Goal: Task Accomplishment & Management: Complete application form

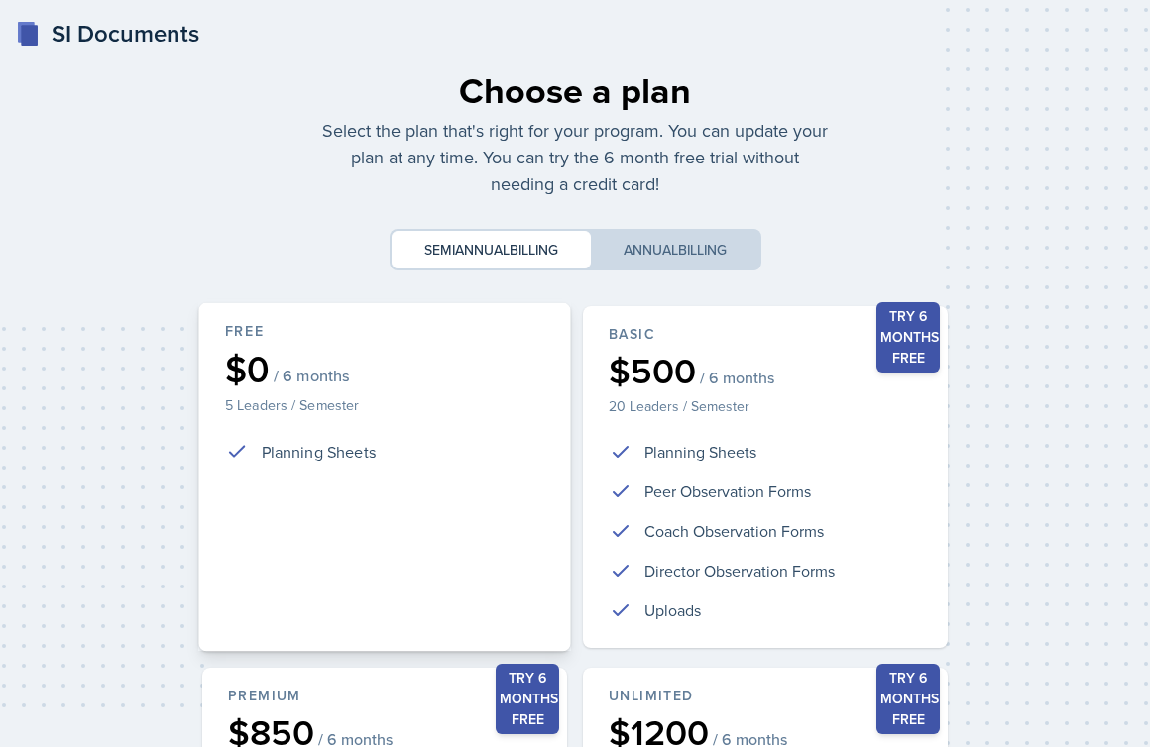
scroll to position [427, 0]
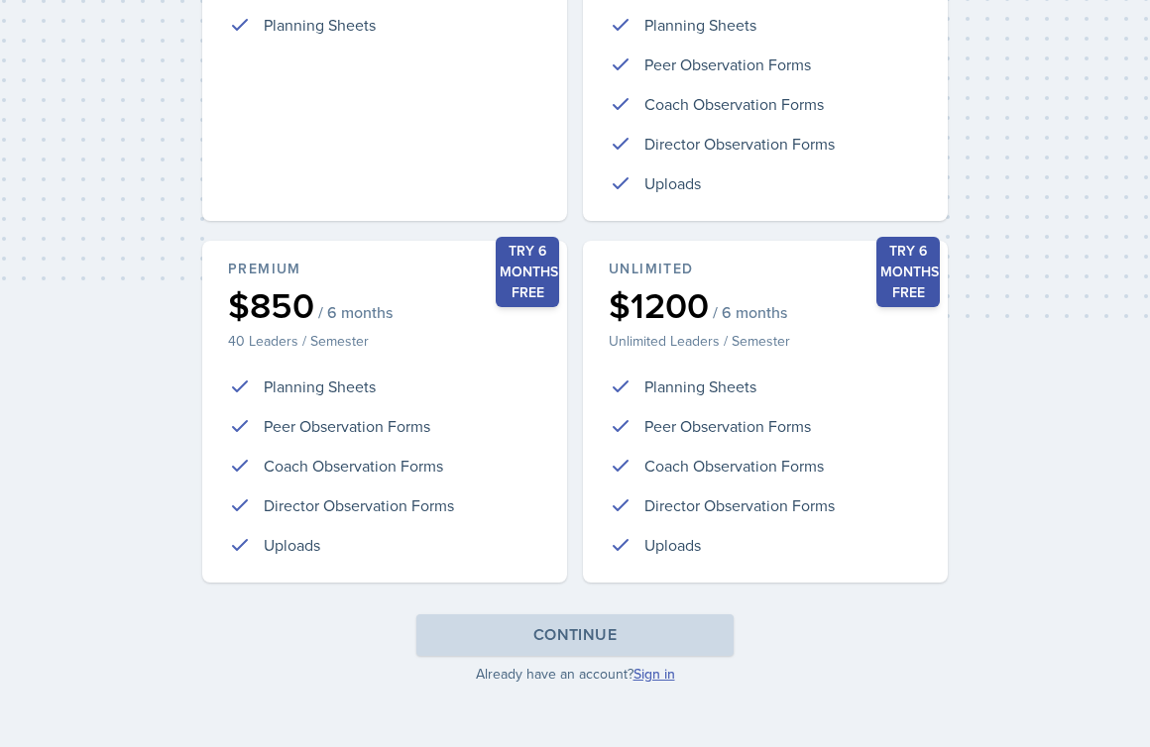
click at [654, 679] on link "Sign in" at bounding box center [654, 674] width 42 height 20
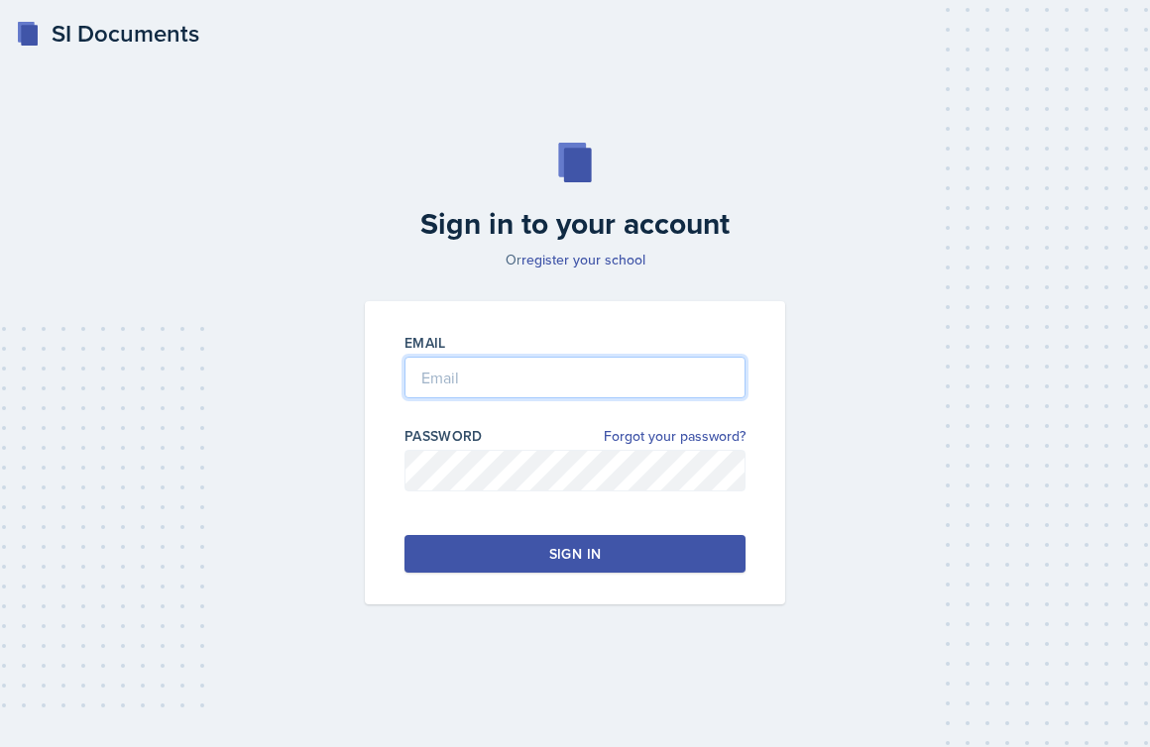
click at [488, 368] on input "email" at bounding box center [574, 378] width 341 height 42
type input "[EMAIL_ADDRESS][DOMAIN_NAME]"
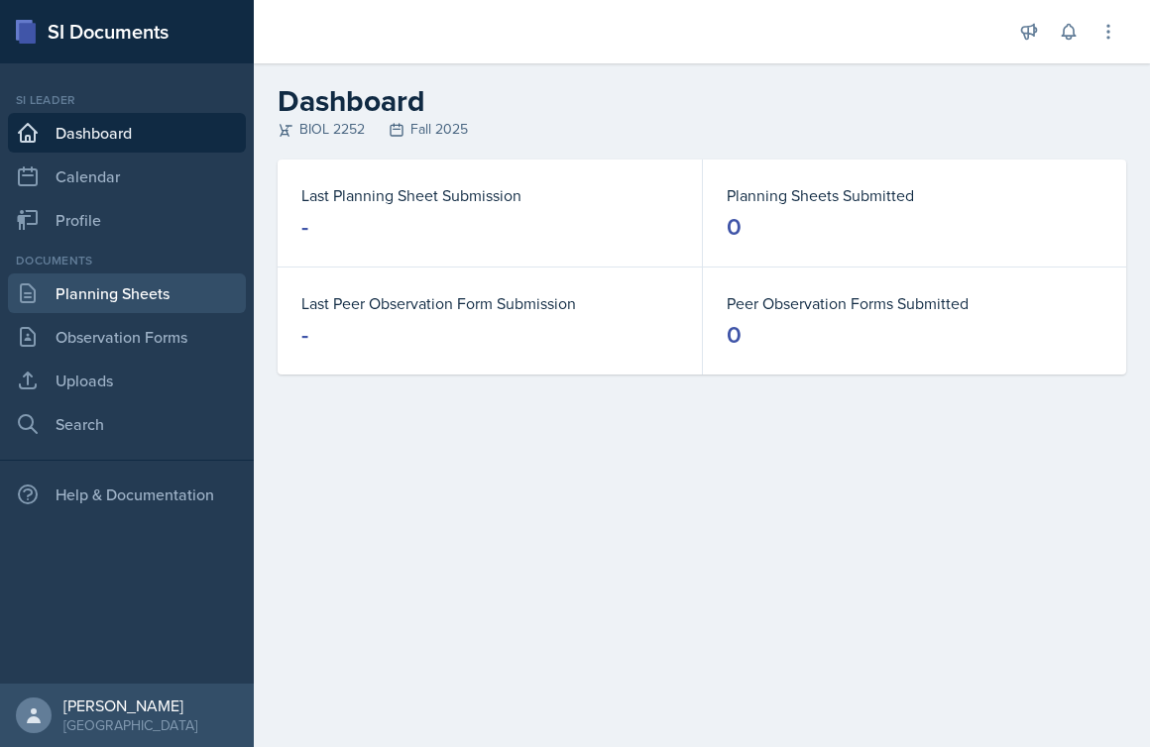
click at [154, 292] on link "Planning Sheets" at bounding box center [127, 294] width 238 height 40
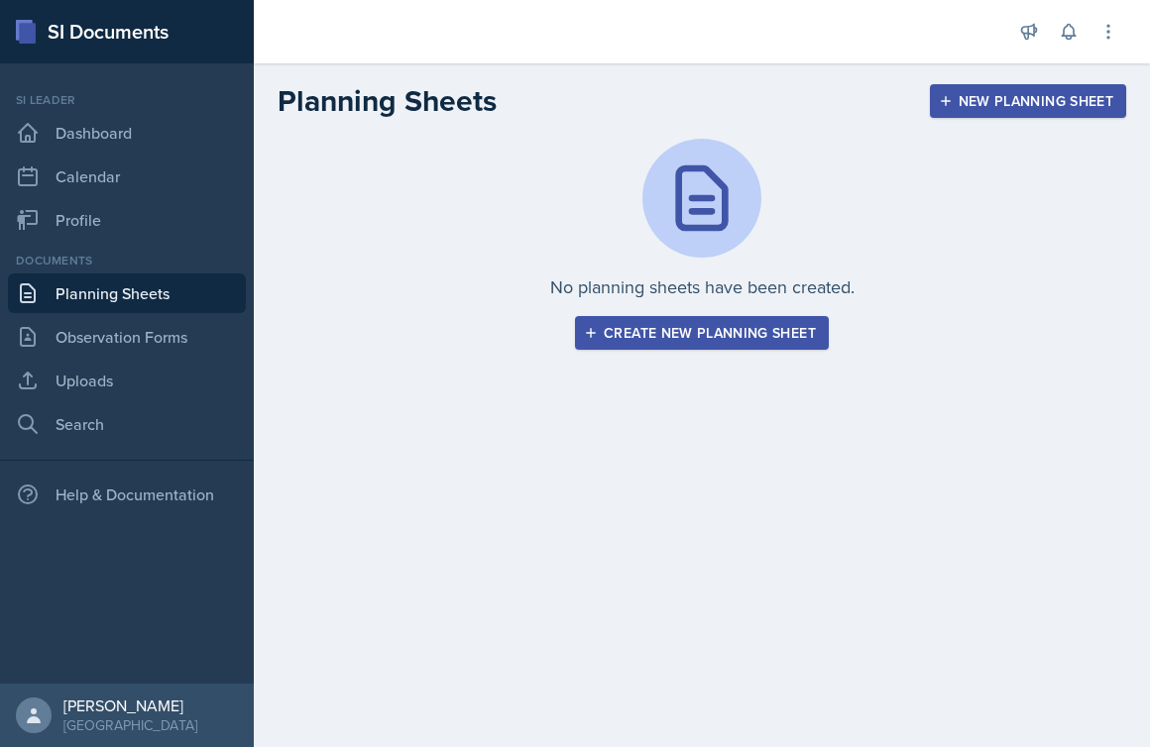
click at [745, 335] on div "Create new planning sheet" at bounding box center [702, 333] width 228 height 16
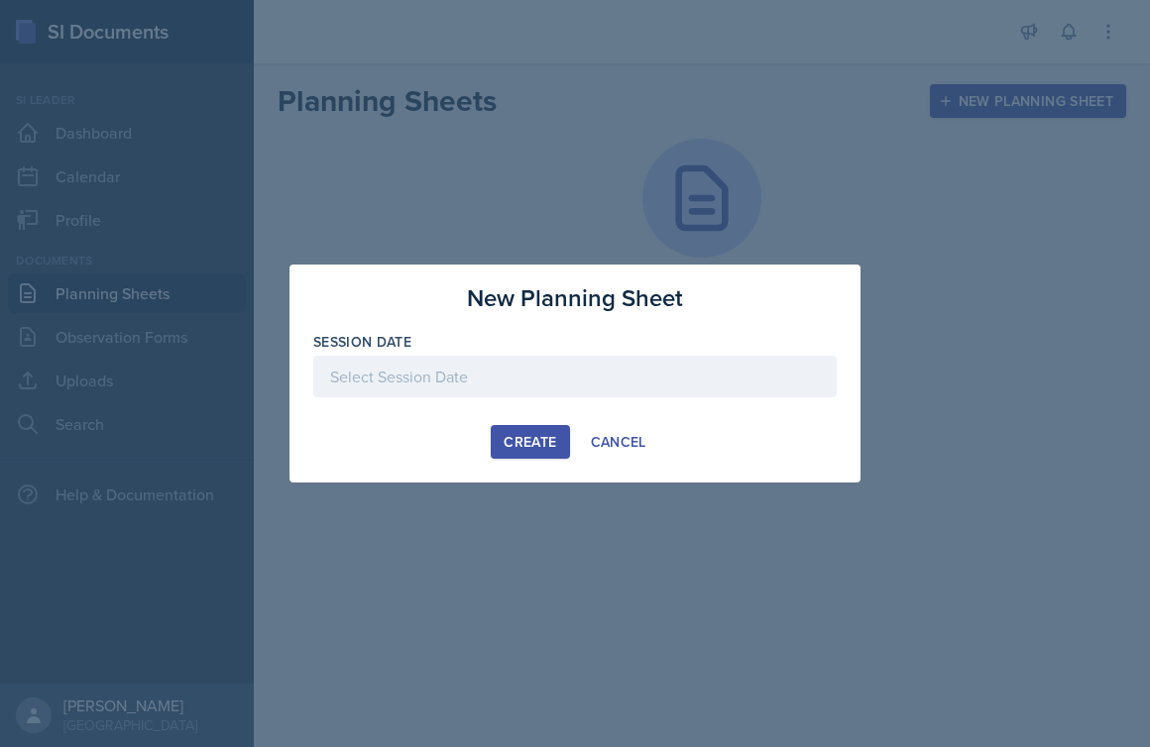
click at [591, 391] on div at bounding box center [574, 377] width 523 height 42
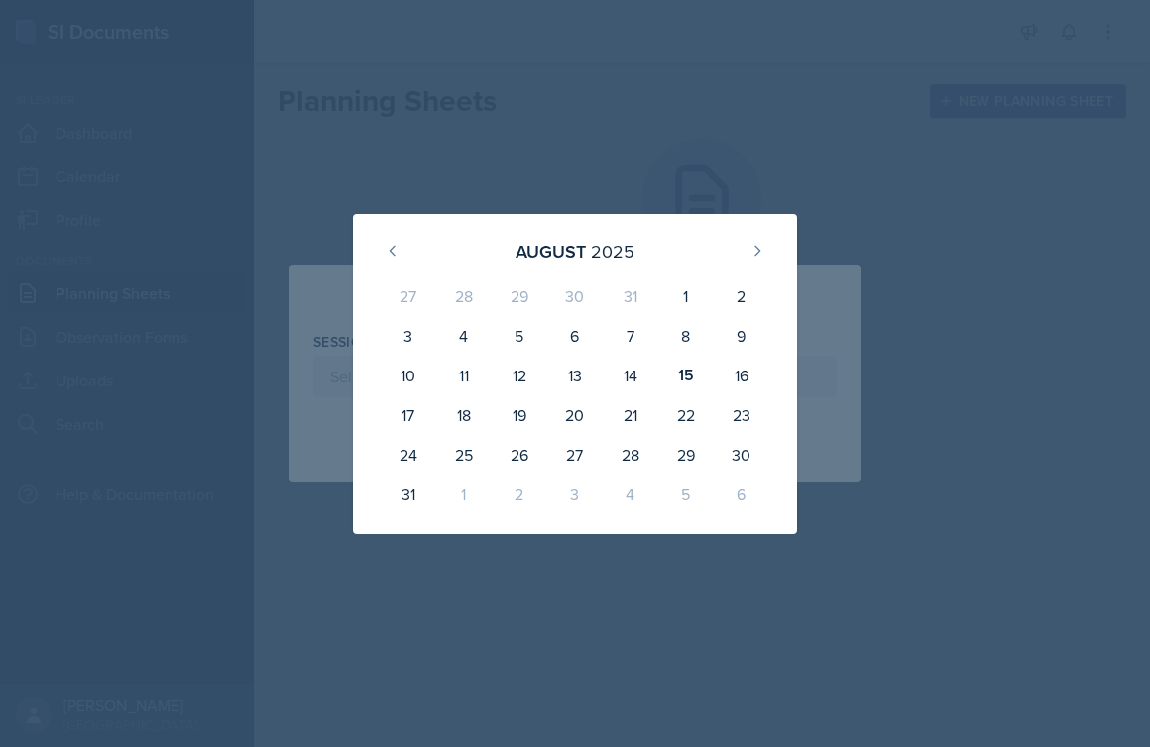
click at [740, 139] on div at bounding box center [575, 373] width 1150 height 747
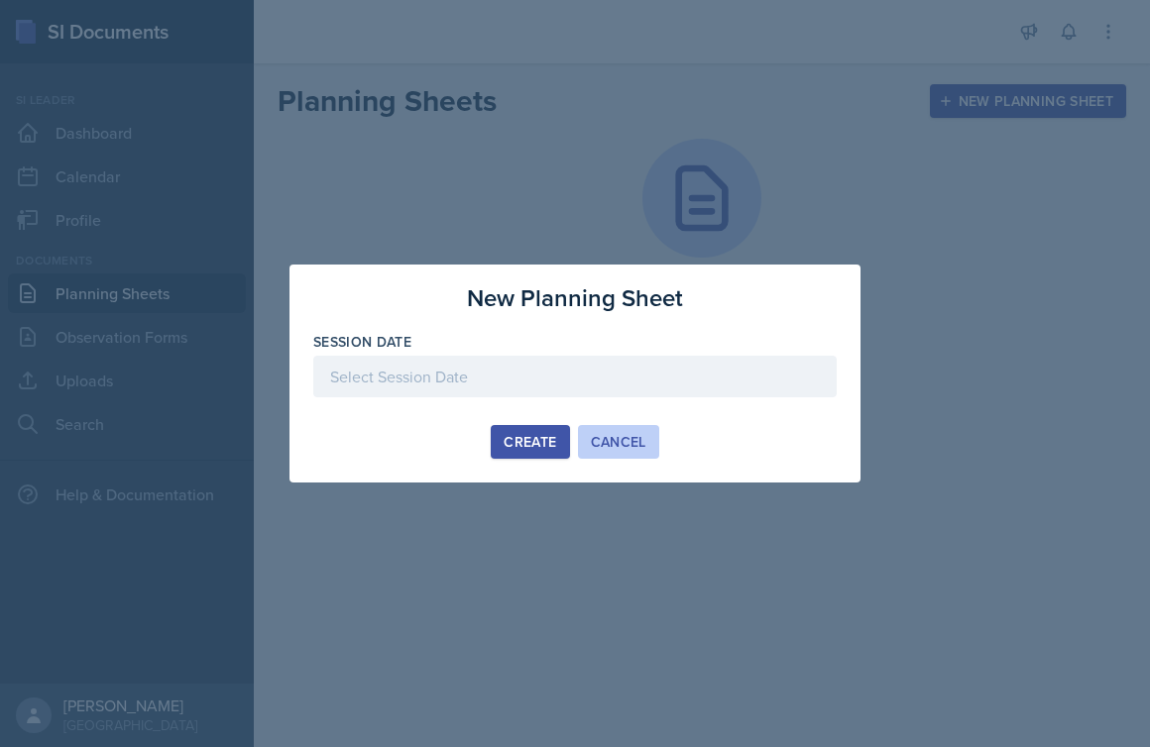
click at [613, 428] on button "Cancel" at bounding box center [618, 442] width 81 height 34
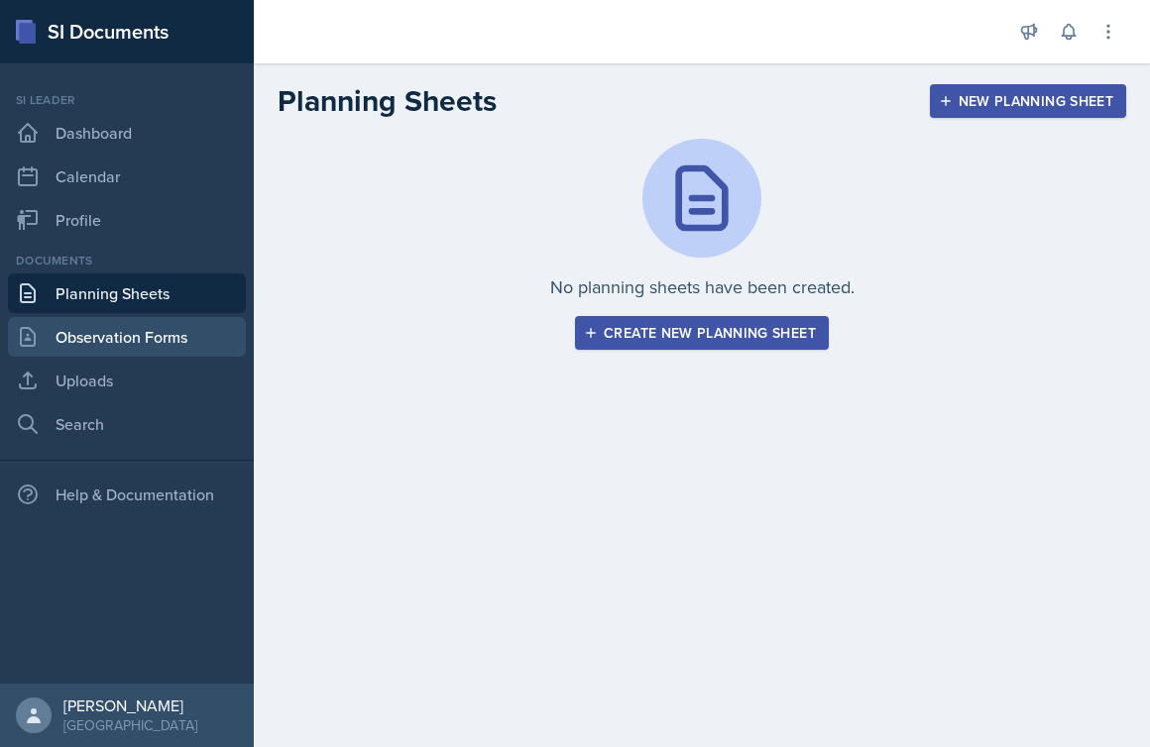
click at [149, 334] on link "Observation Forms" at bounding box center [127, 337] width 238 height 40
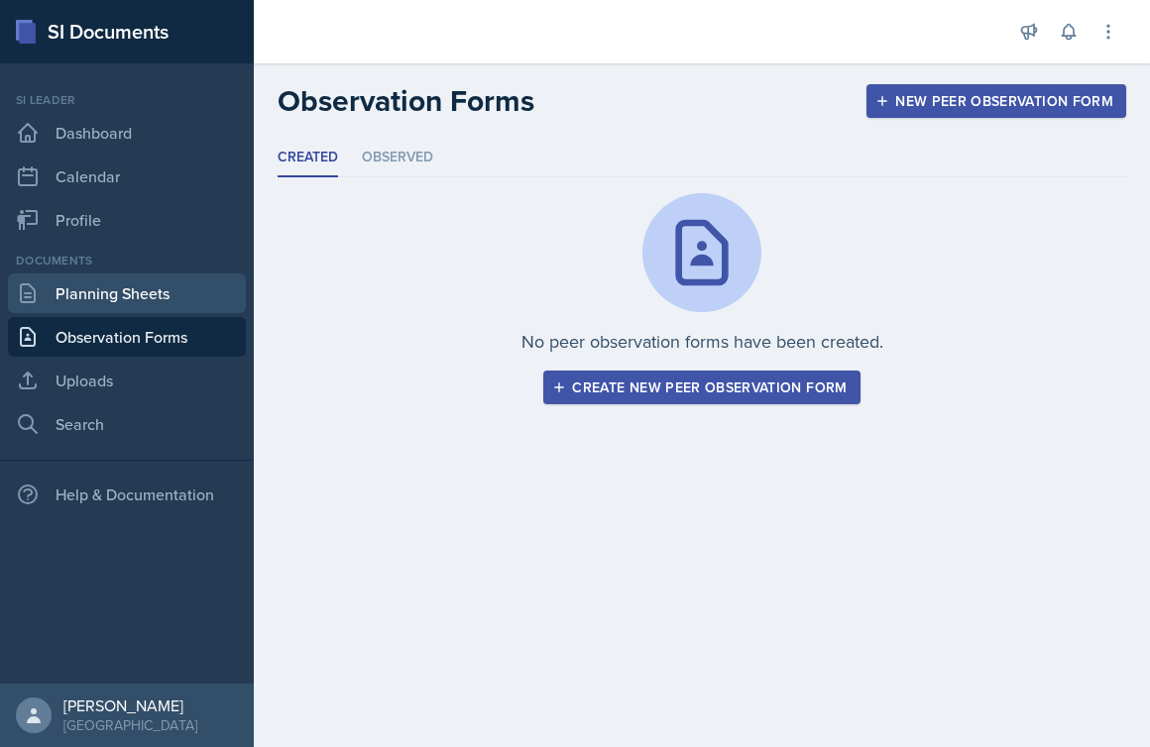
click at [135, 300] on link "Planning Sheets" at bounding box center [127, 294] width 238 height 40
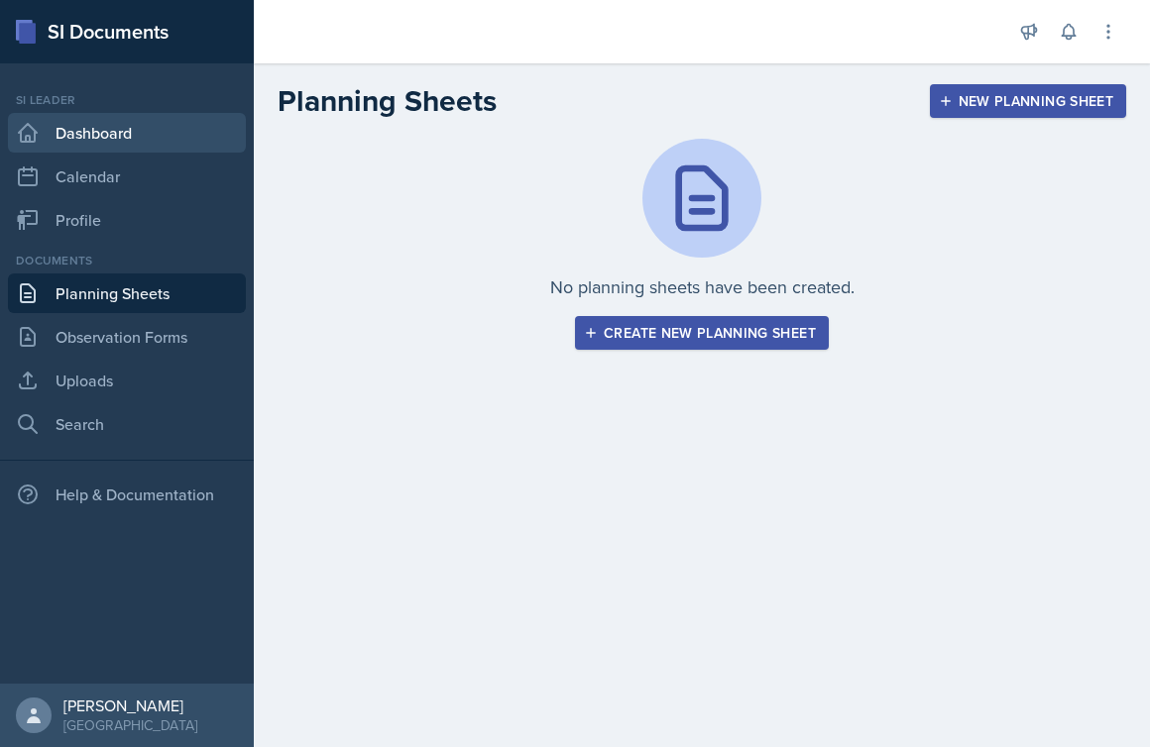
click at [117, 137] on link "Dashboard" at bounding box center [127, 133] width 238 height 40
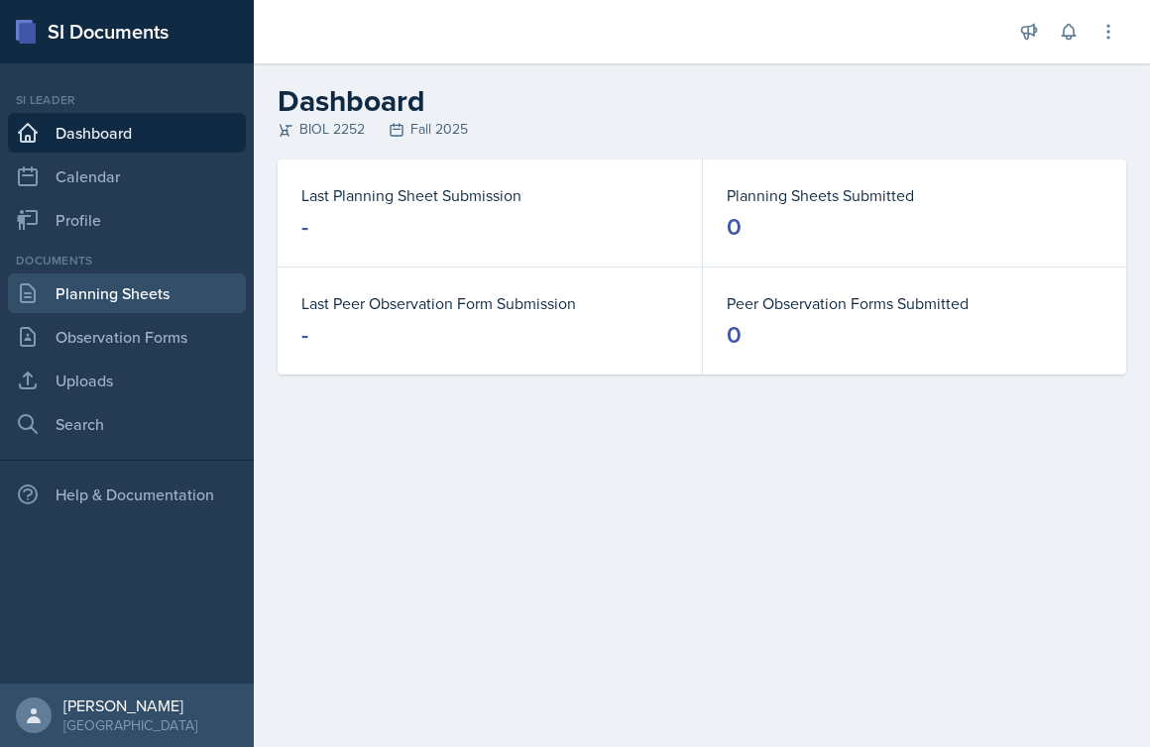
click at [133, 292] on link "Planning Sheets" at bounding box center [127, 294] width 238 height 40
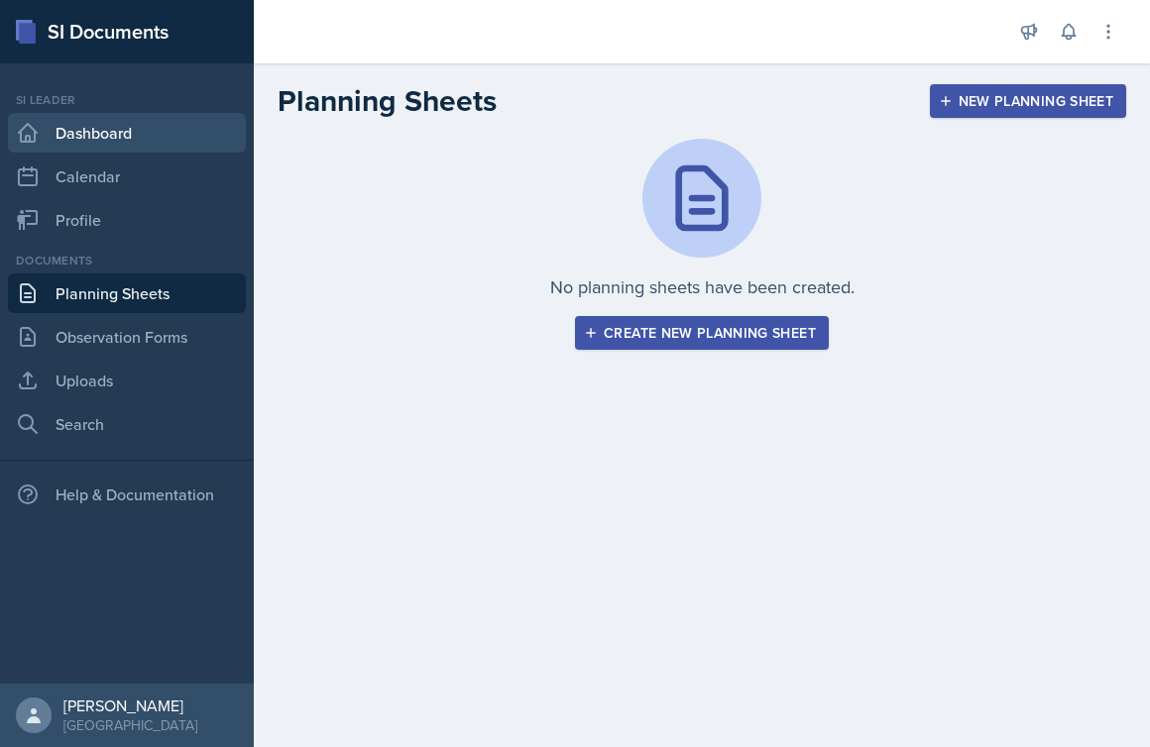
click at [130, 146] on link "Dashboard" at bounding box center [127, 133] width 238 height 40
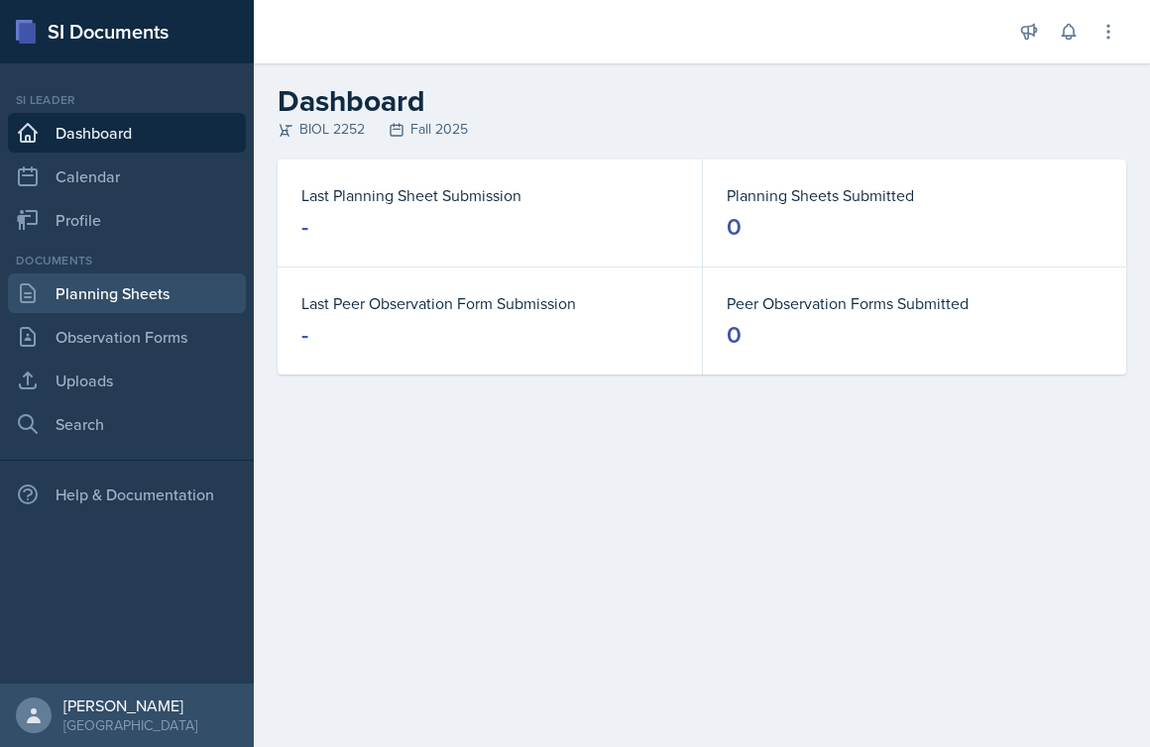
click at [177, 286] on link "Planning Sheets" at bounding box center [127, 294] width 238 height 40
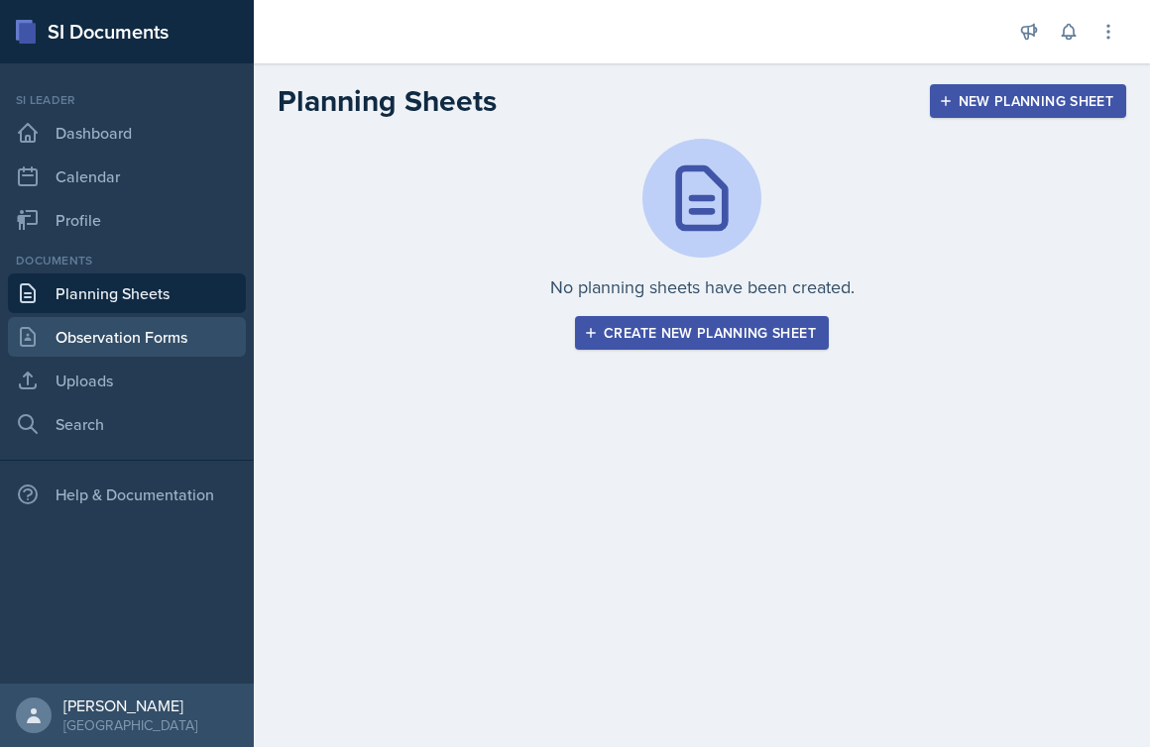
click at [127, 355] on link "Observation Forms" at bounding box center [127, 337] width 238 height 40
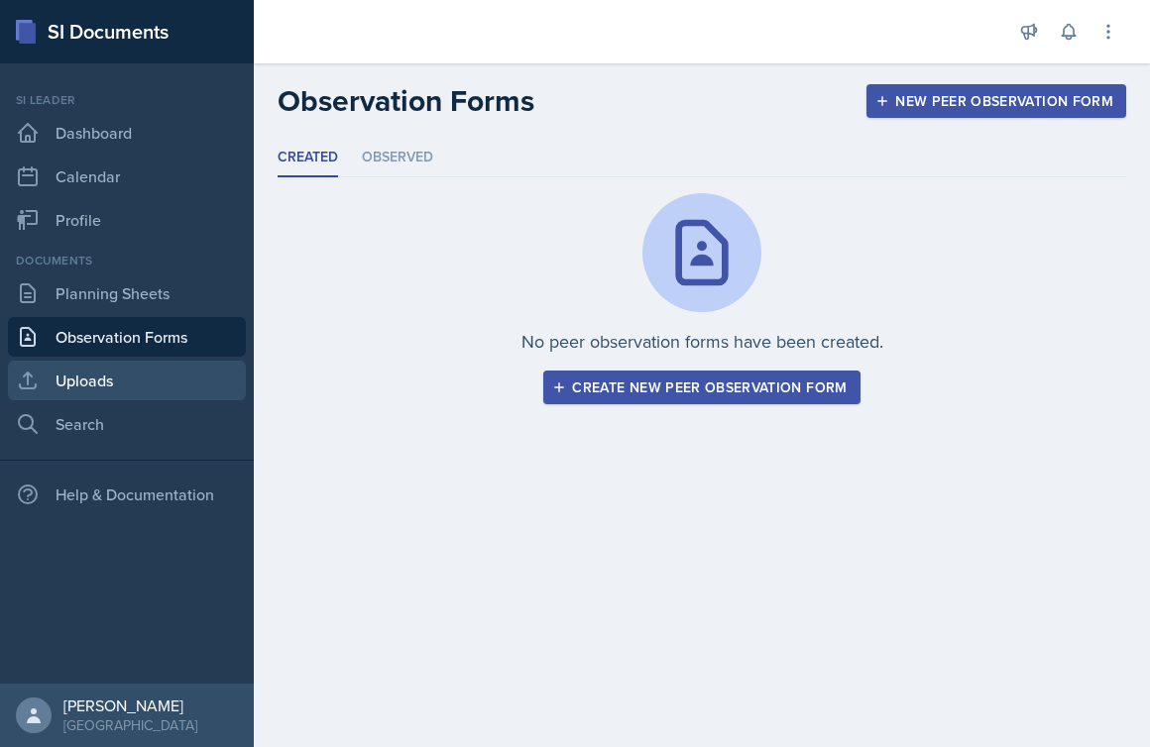
click at [107, 389] on link "Uploads" at bounding box center [127, 381] width 238 height 40
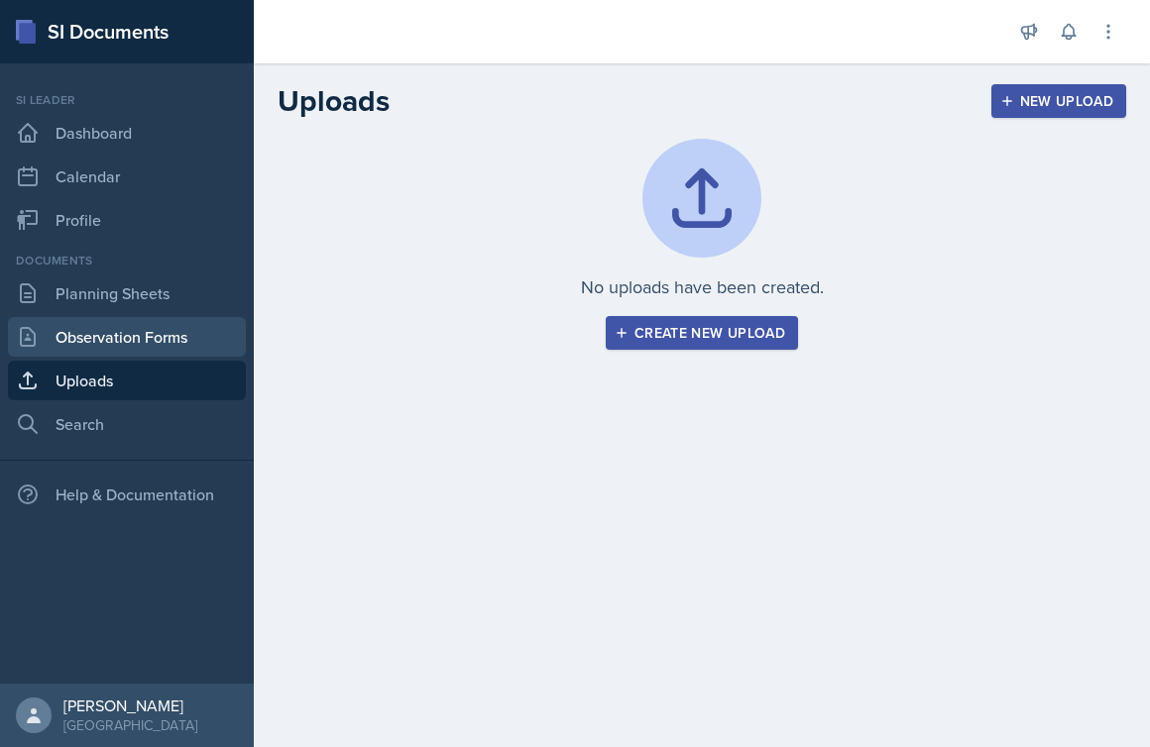
click at [123, 329] on link "Observation Forms" at bounding box center [127, 337] width 238 height 40
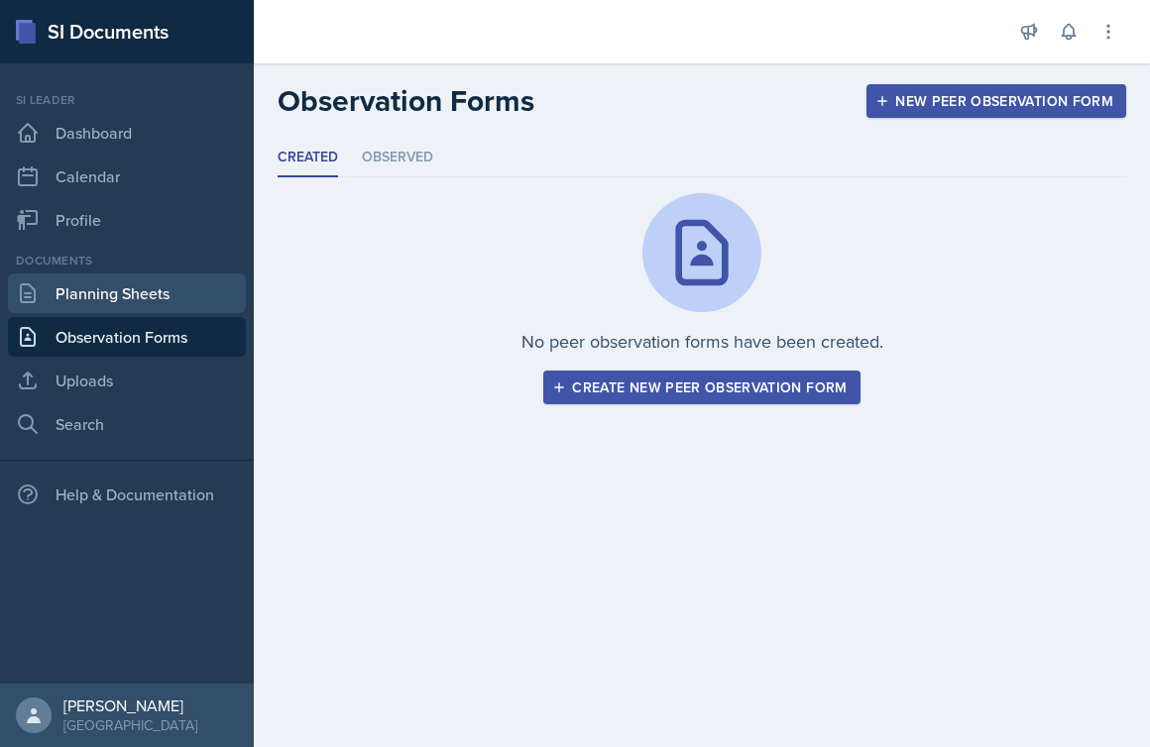
click at [138, 290] on link "Planning Sheets" at bounding box center [127, 294] width 238 height 40
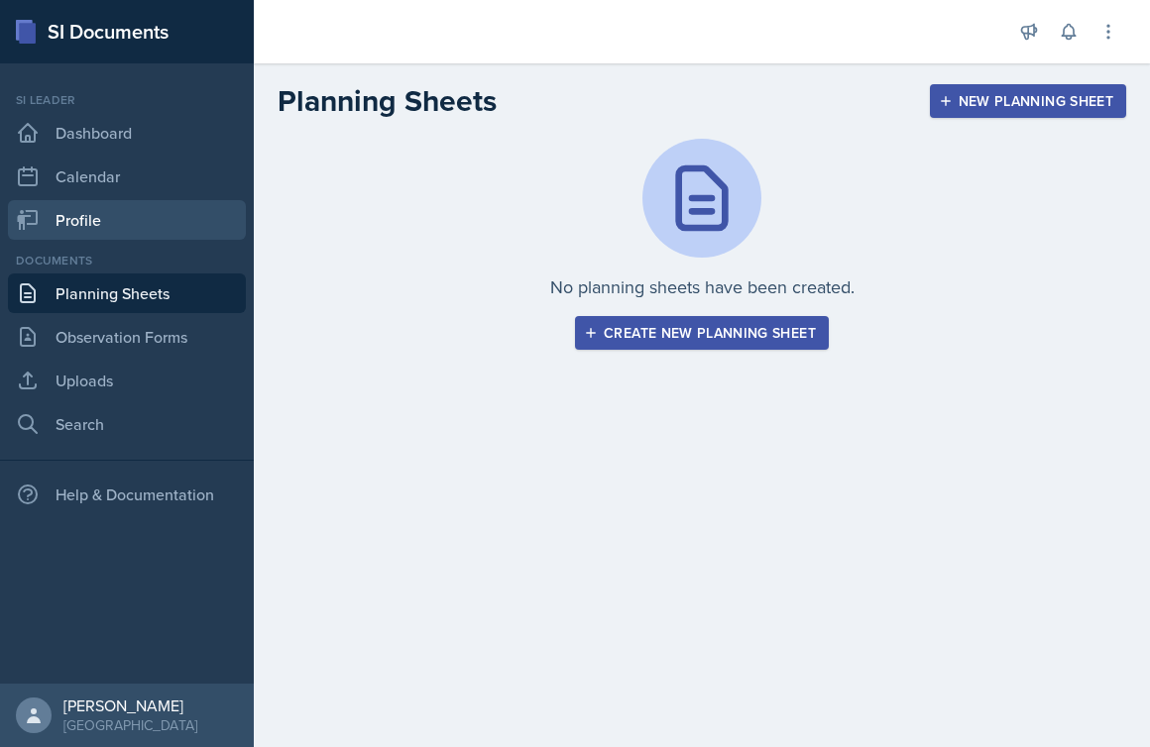
click at [140, 211] on link "Profile" at bounding box center [127, 220] width 238 height 40
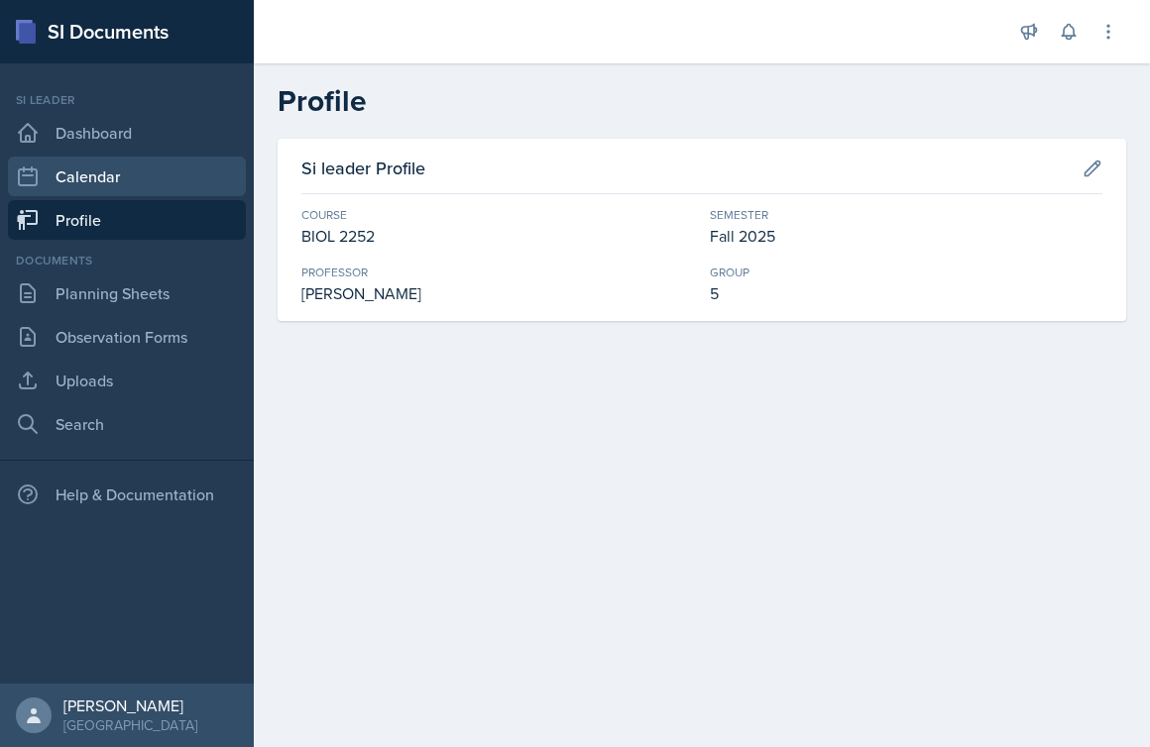
click at [149, 186] on link "Calendar" at bounding box center [127, 177] width 238 height 40
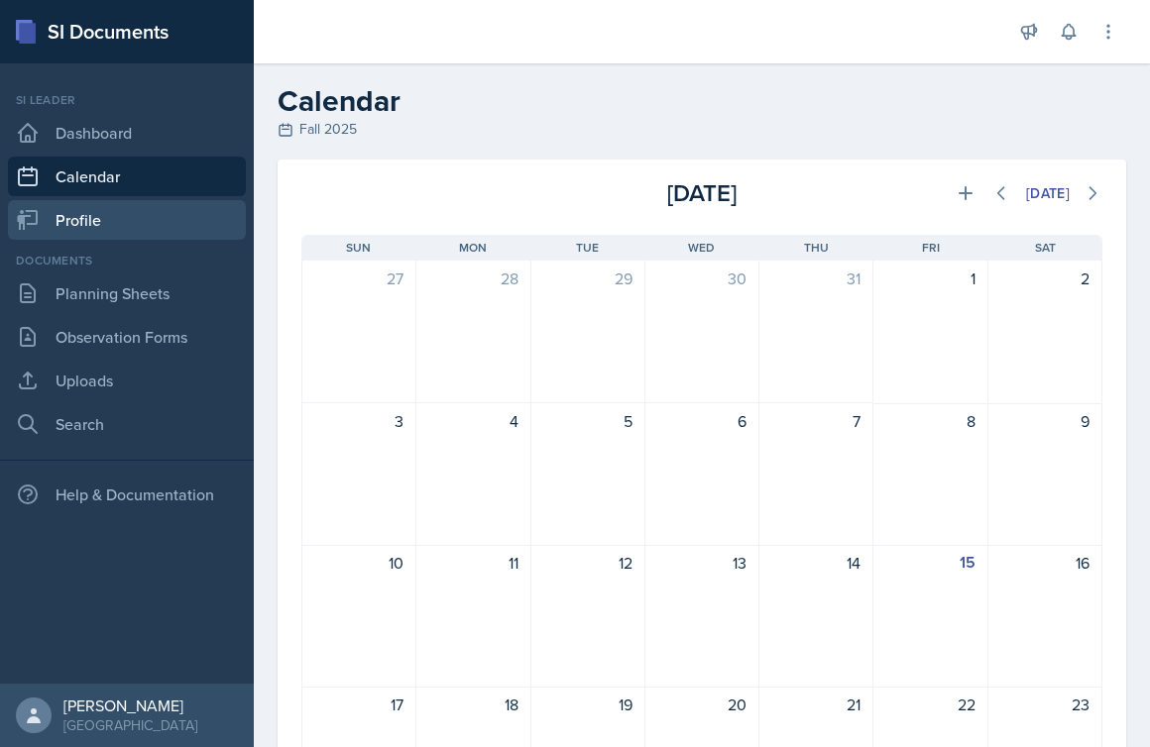
click at [136, 217] on link "Profile" at bounding box center [127, 220] width 238 height 40
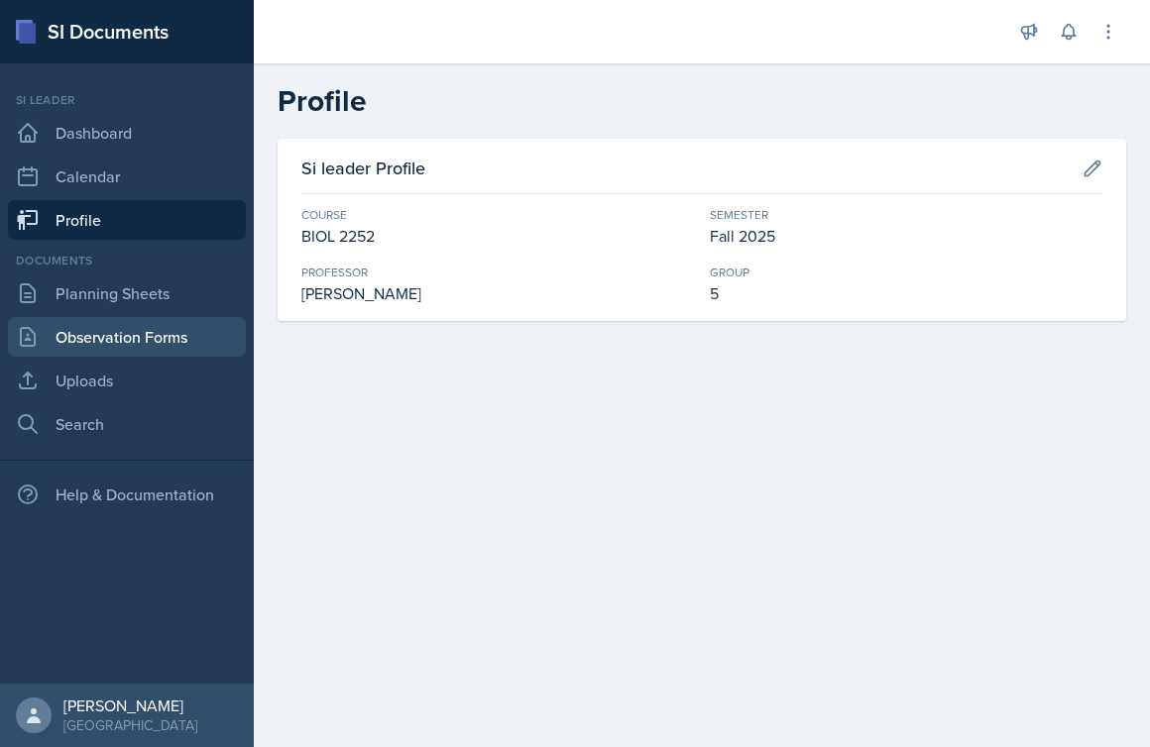
click at [138, 329] on link "Observation Forms" at bounding box center [127, 337] width 238 height 40
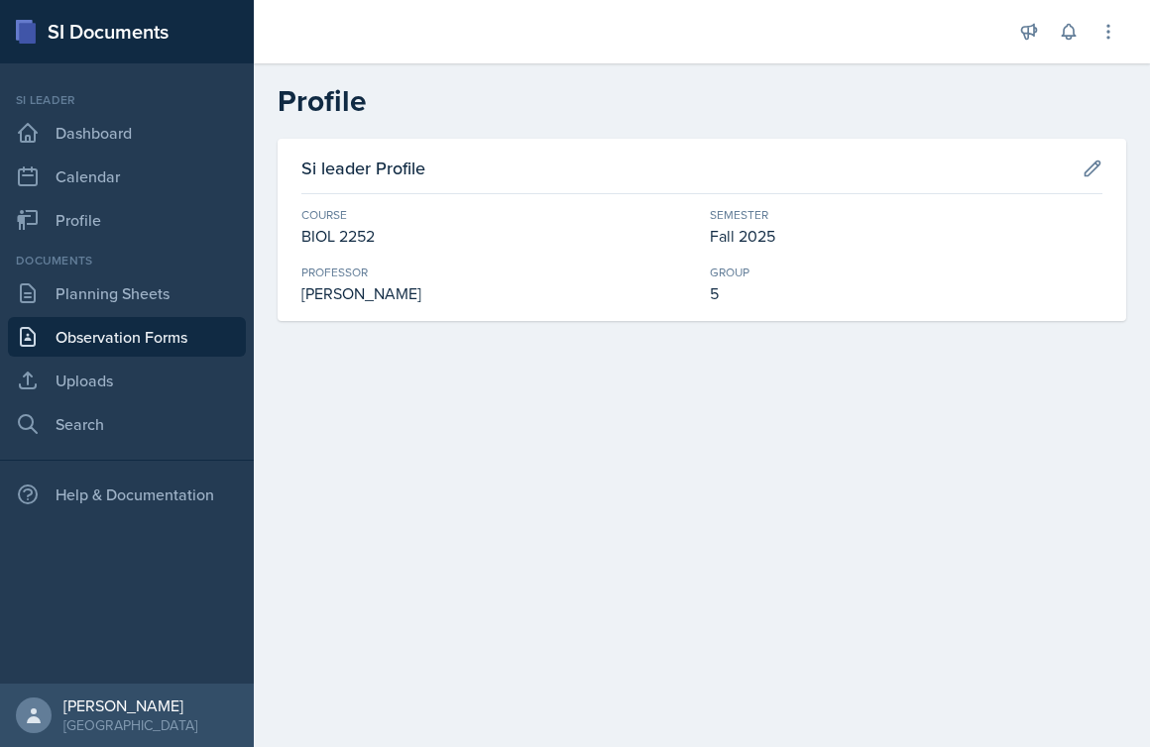
click at [138, 329] on link "Observation Forms" at bounding box center [127, 337] width 238 height 40
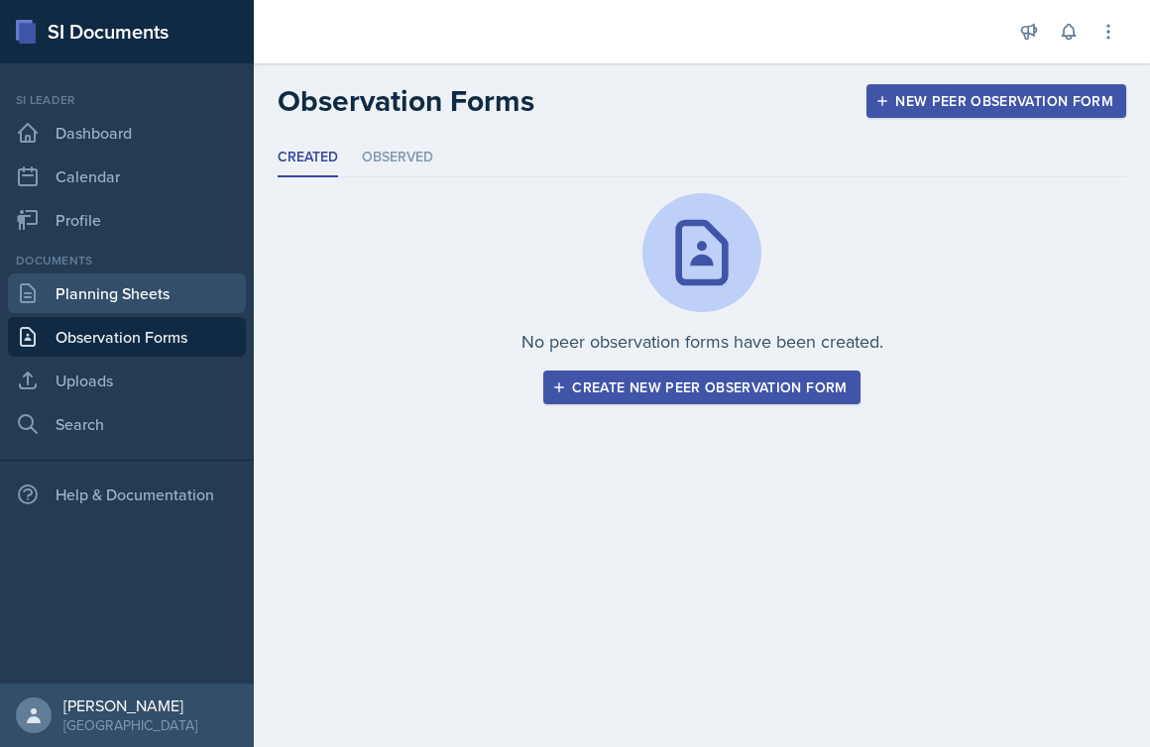
click at [151, 283] on link "Planning Sheets" at bounding box center [127, 294] width 238 height 40
